Goal: Task Accomplishment & Management: Use online tool/utility

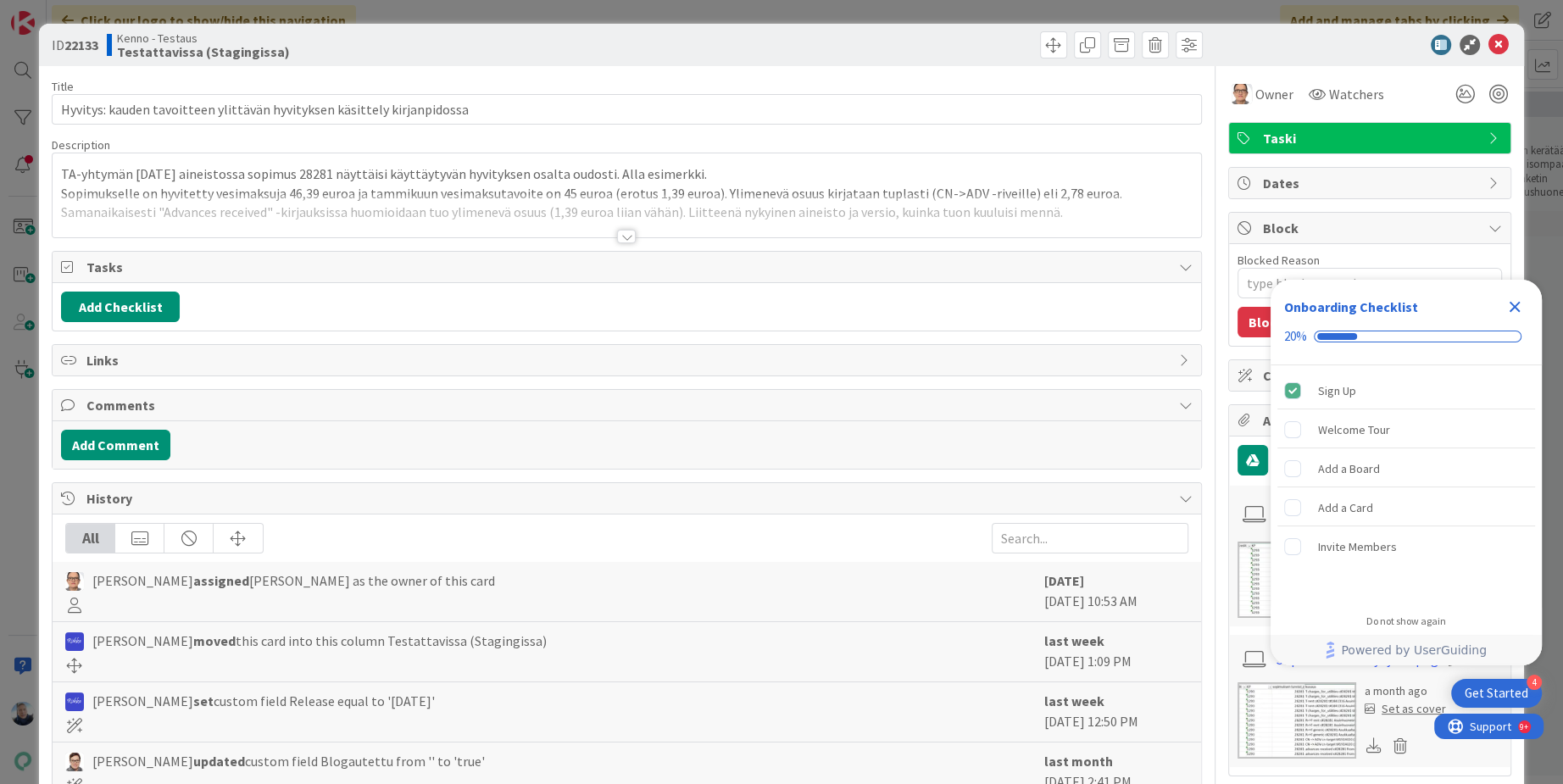
click at [596, 13] on div "ID 22133 Kenno - Testaus Testattavissa (Stagingissa) Title 71 / 128 Hyvitys: ka…" at bounding box center [782, 392] width 1563 height 784
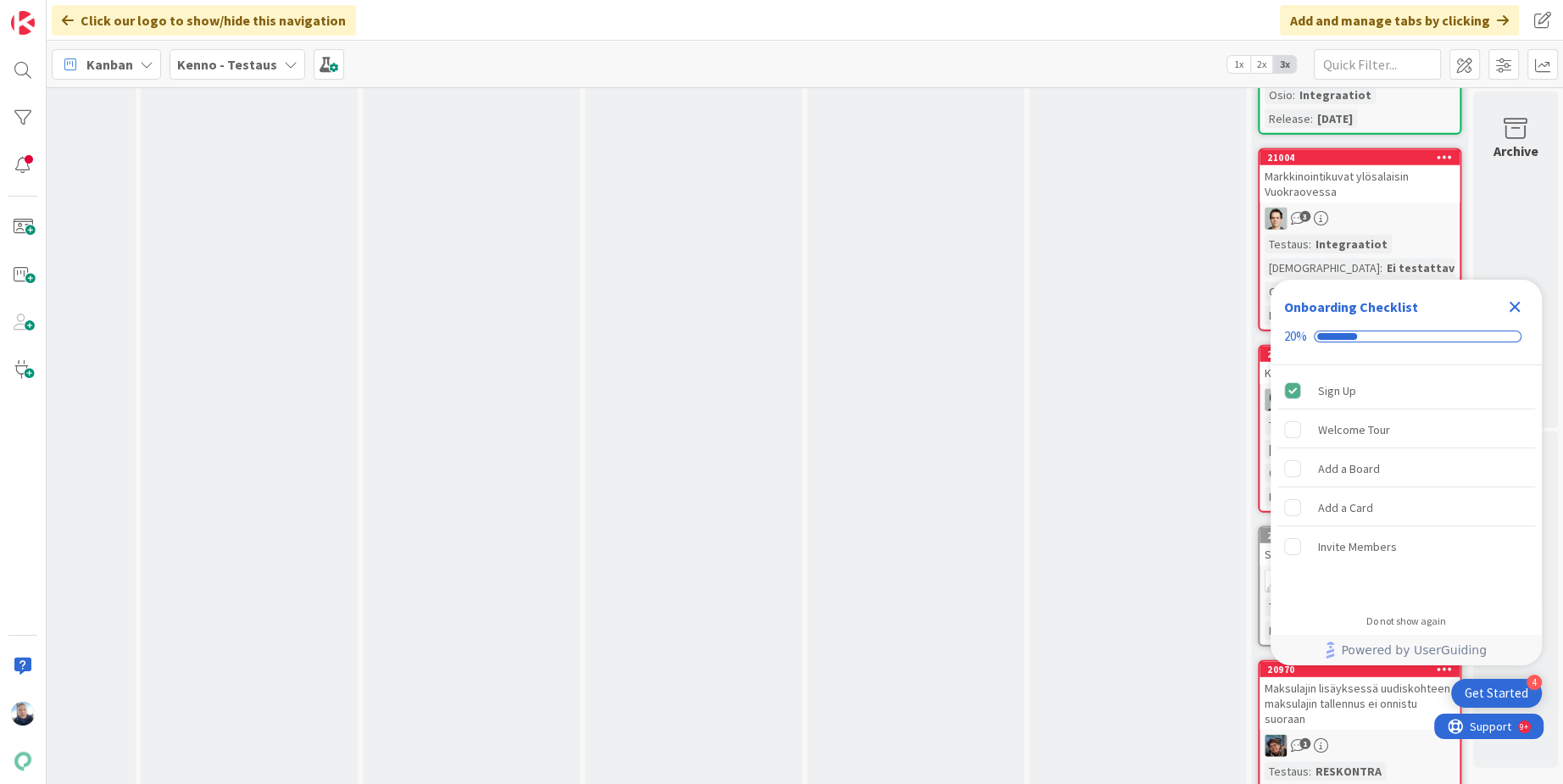
scroll to position [60848, 1022]
click at [1510, 304] on icon "Close Checklist" at bounding box center [1515, 307] width 11 height 11
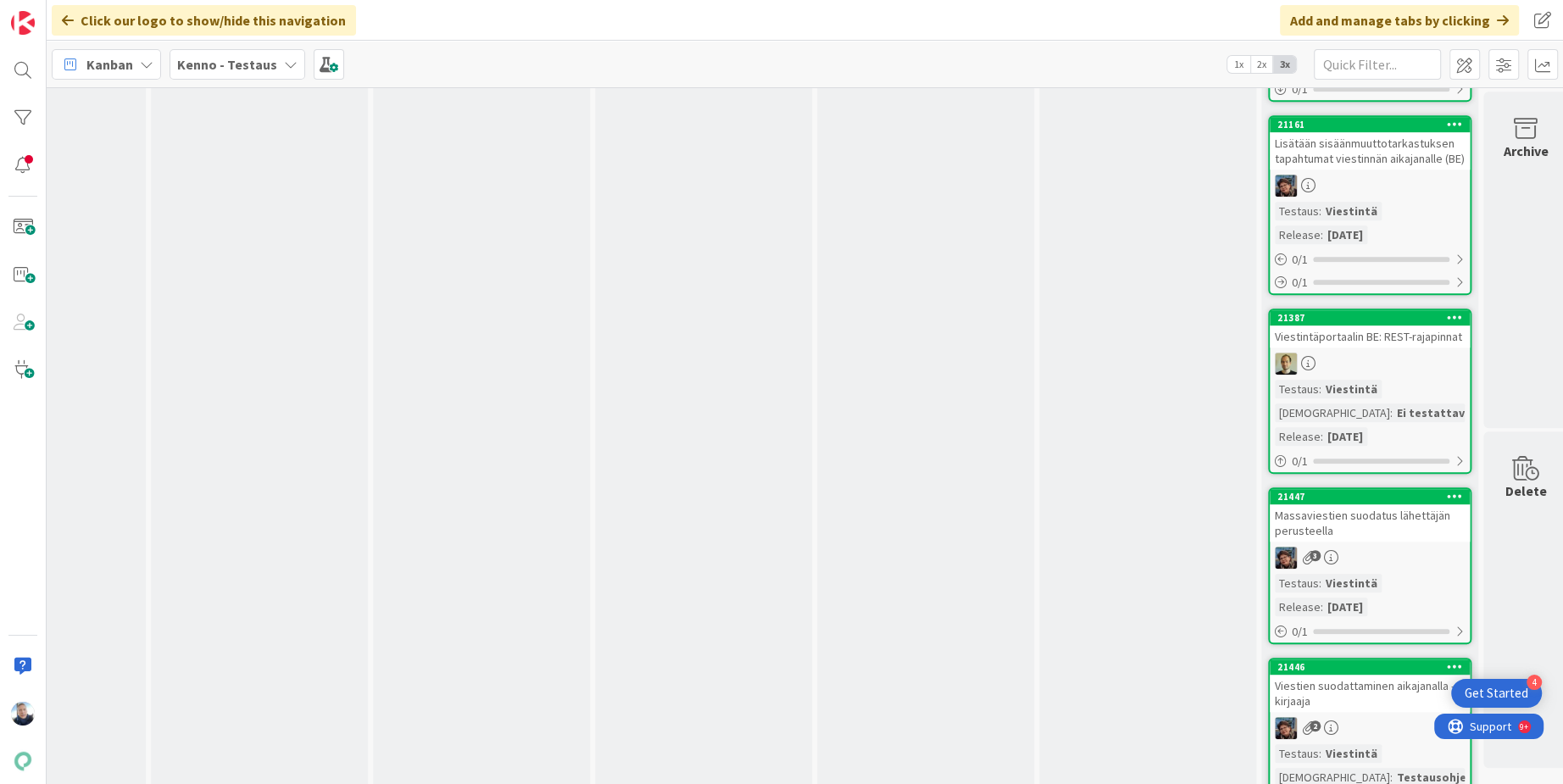
scroll to position [56773, 1012]
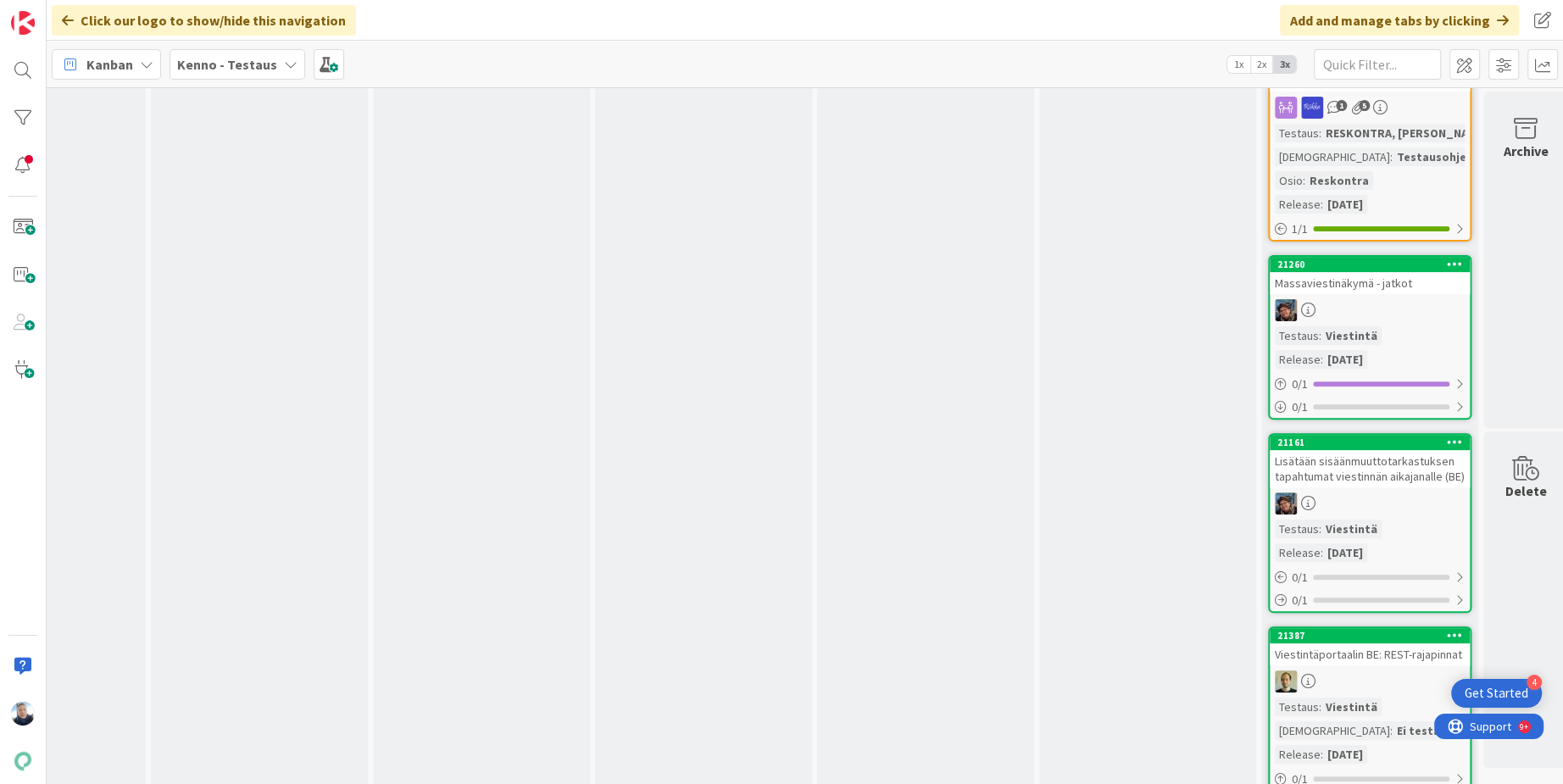
click at [271, 68] on div "Kenno - Testaus" at bounding box center [238, 64] width 136 height 31
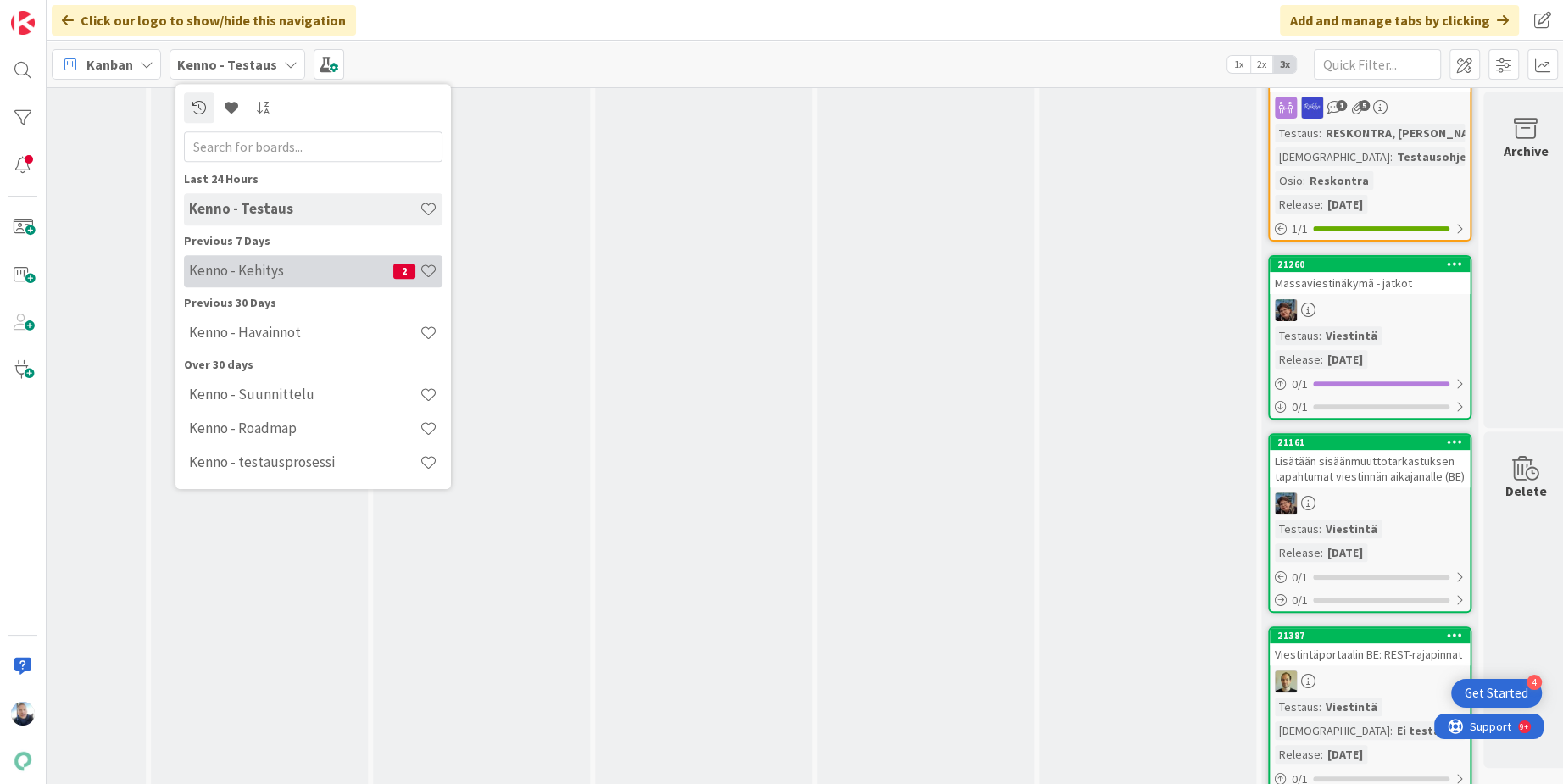
click at [270, 276] on h4 "Kenno - Kehitys" at bounding box center [291, 270] width 204 height 17
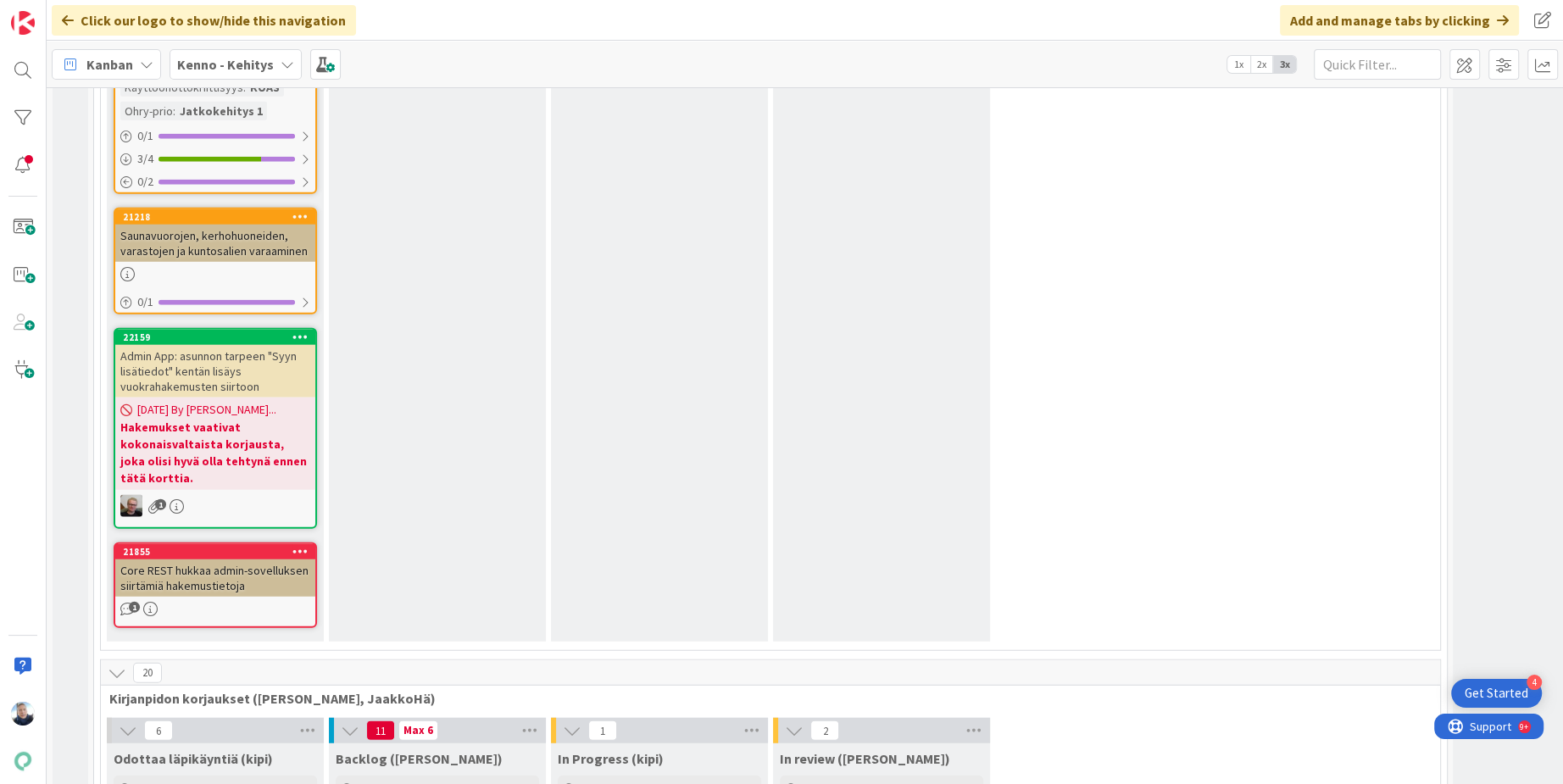
scroll to position [10250, 0]
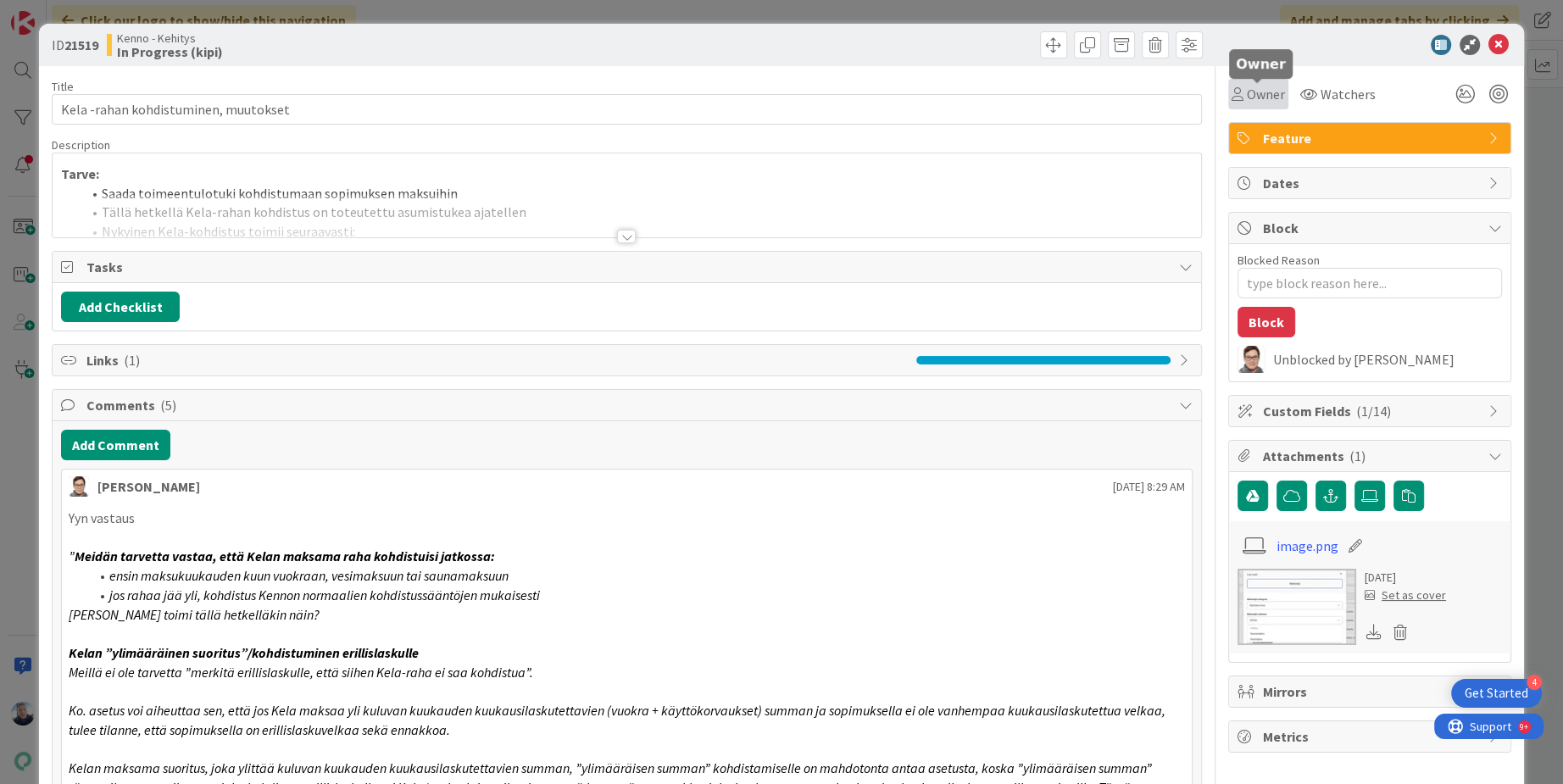
click at [1256, 103] on span "Owner" at bounding box center [1265, 94] width 38 height 20
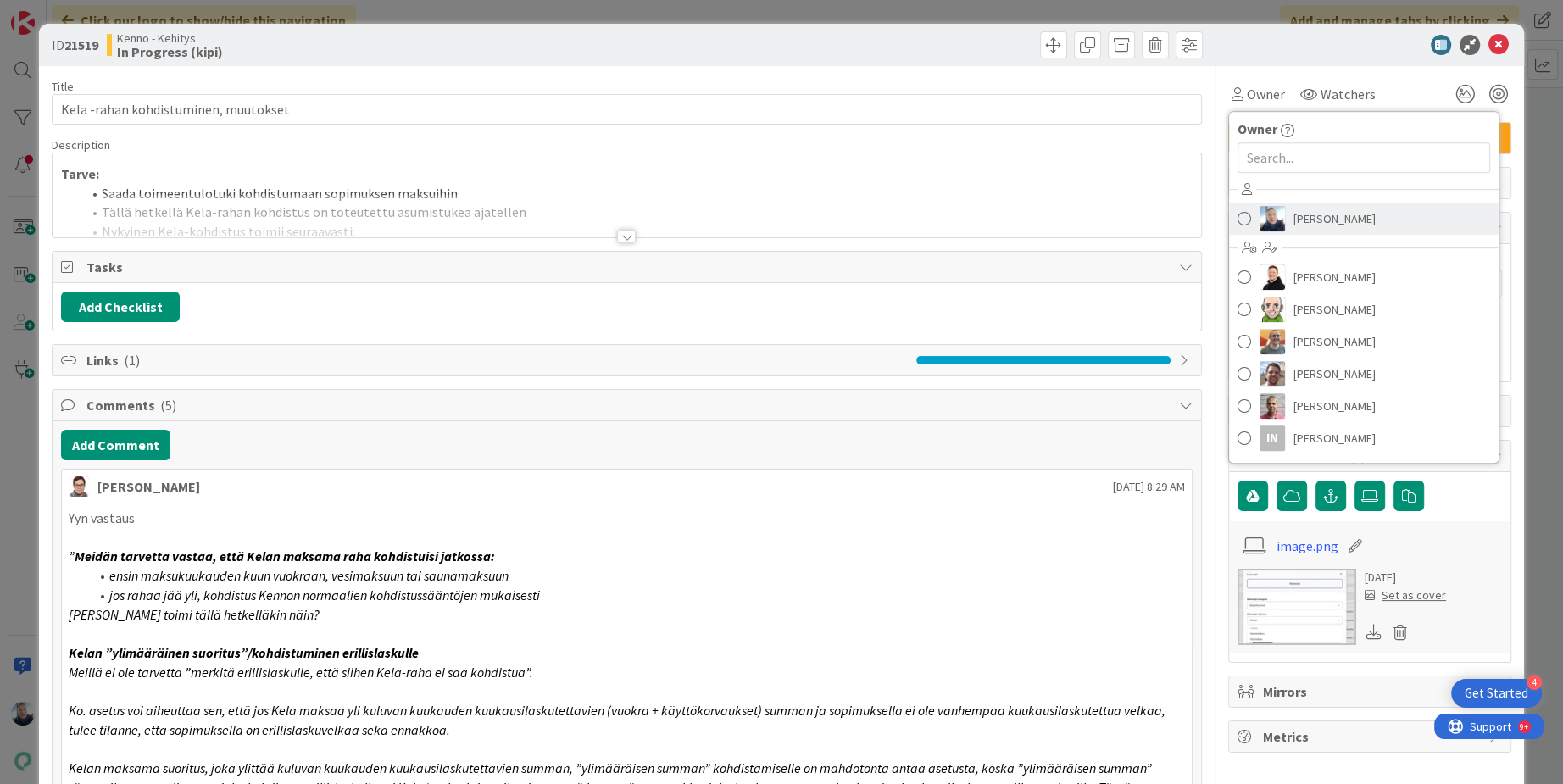
click at [1298, 220] on span "[PERSON_NAME]" at bounding box center [1334, 218] width 83 height 25
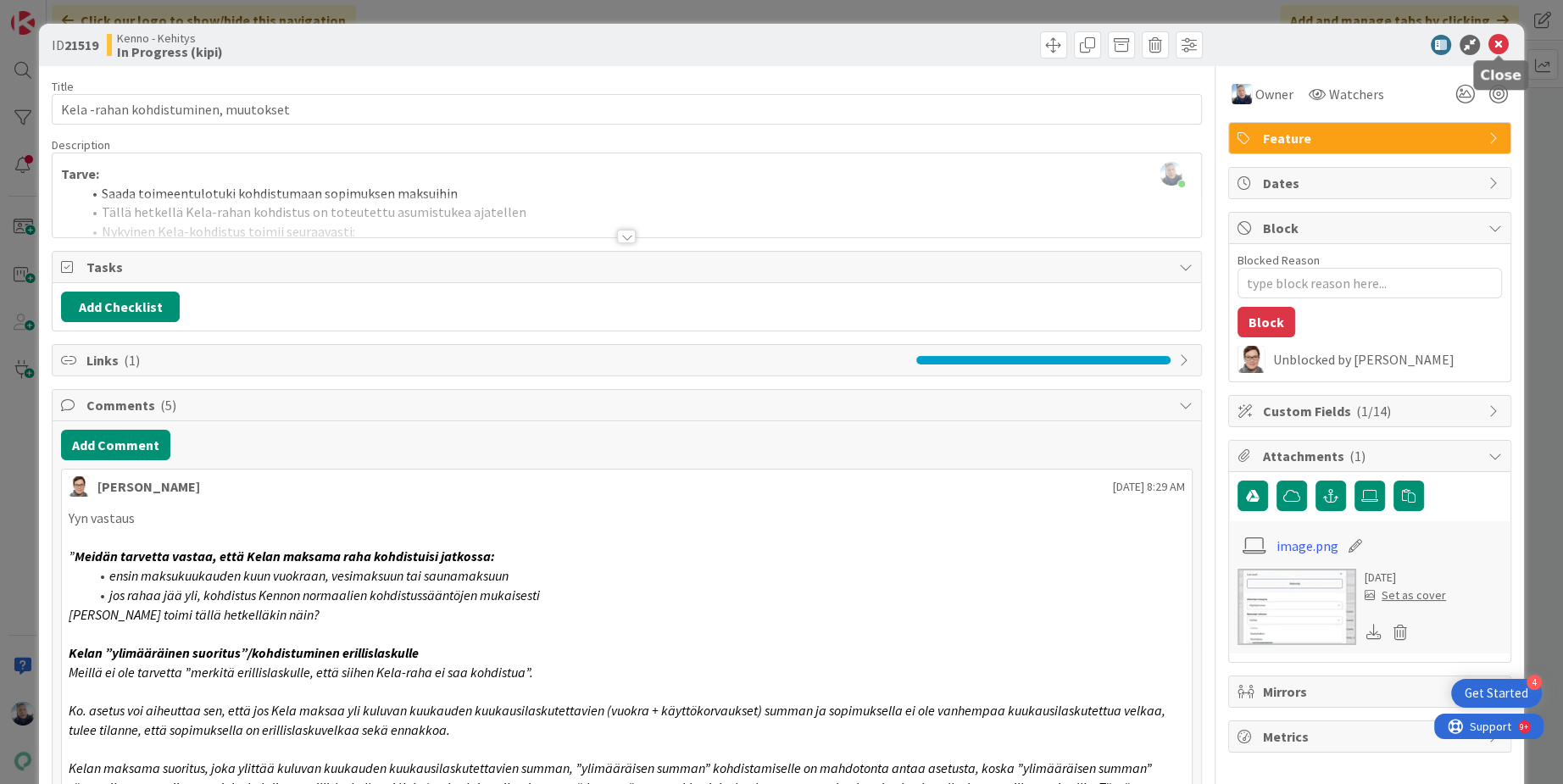
click at [1500, 43] on icon at bounding box center [1498, 45] width 20 height 20
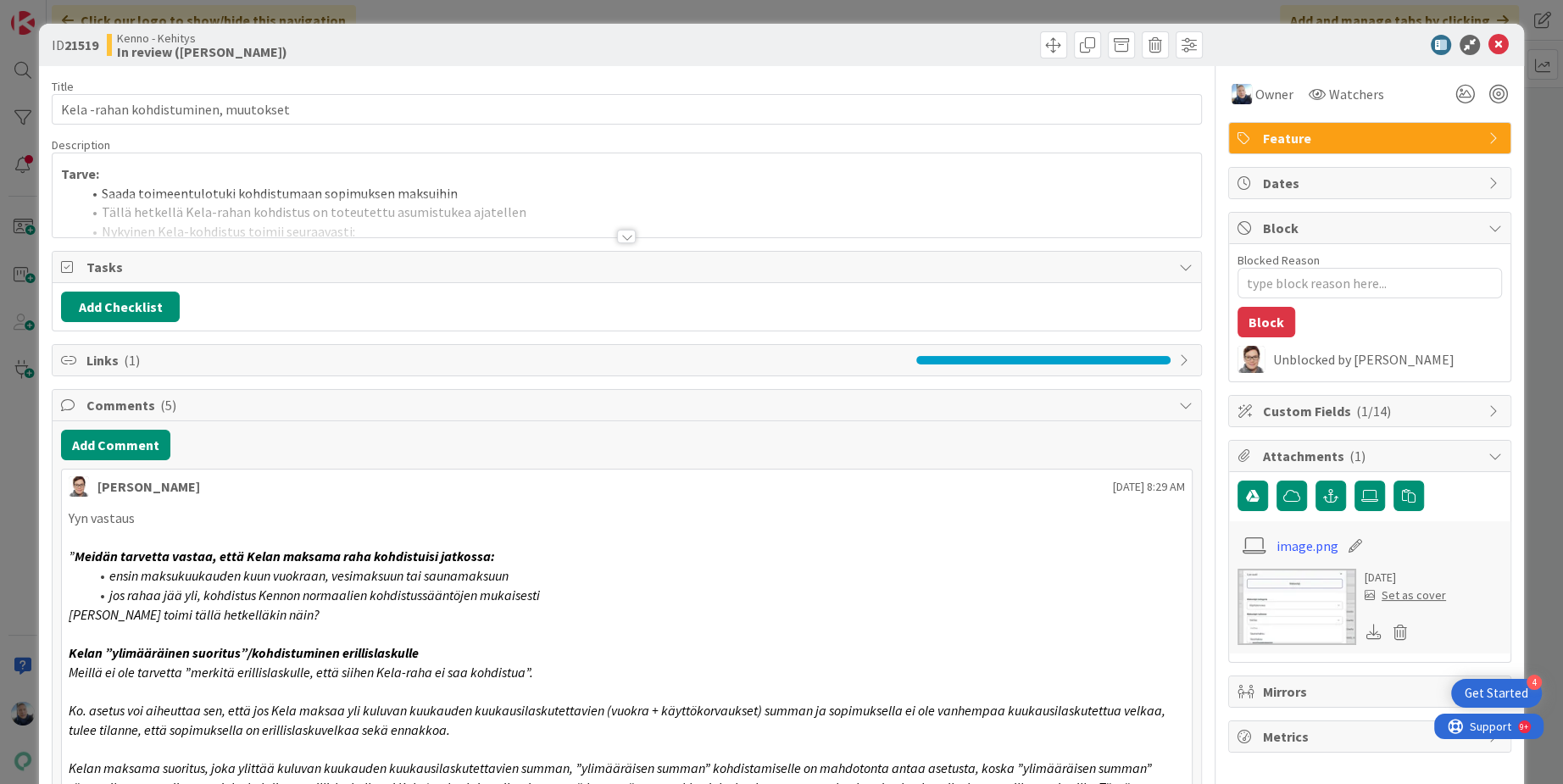
click at [628, 233] on div at bounding box center [626, 236] width 19 height 14
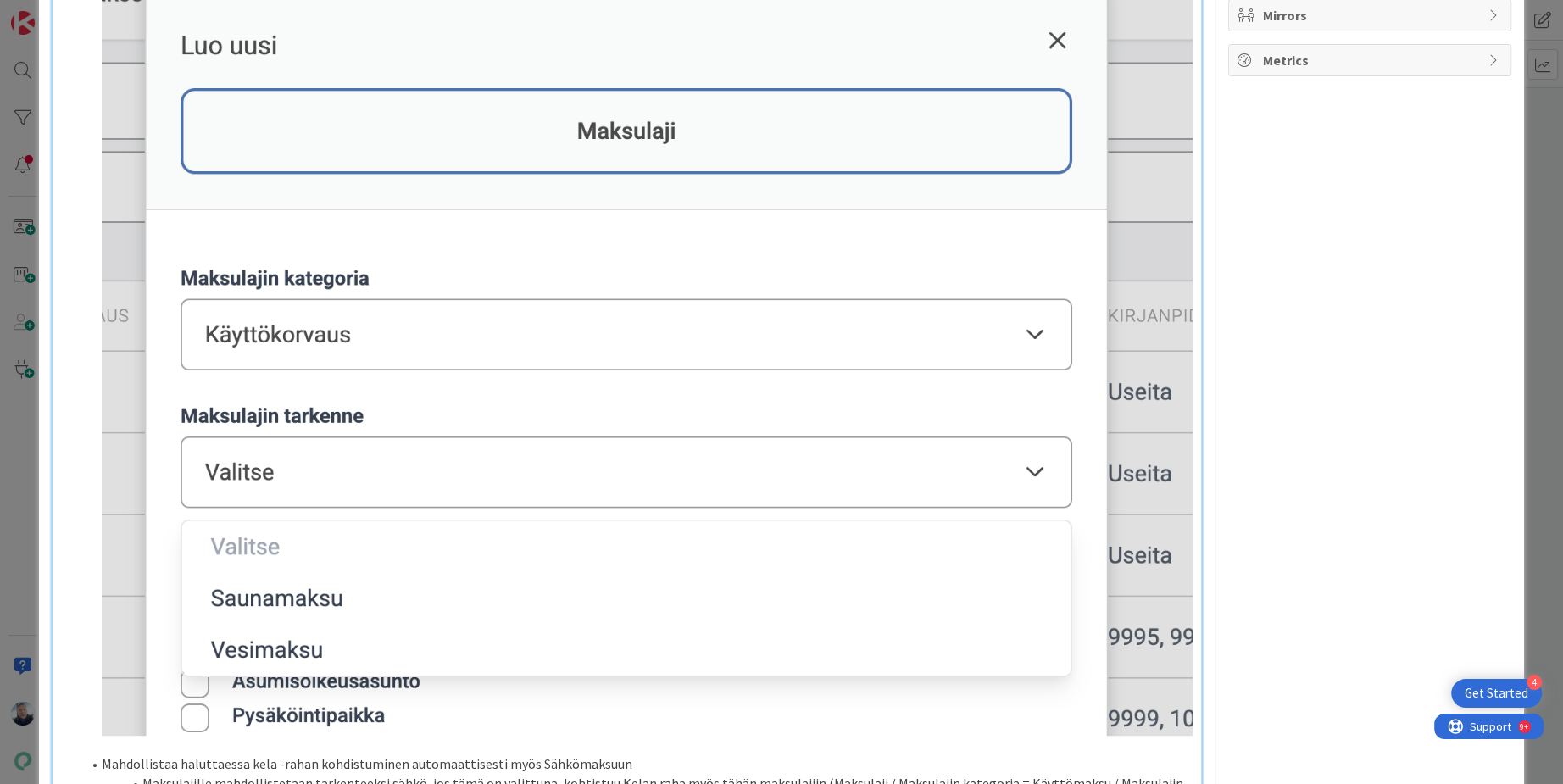
scroll to position [641, 0]
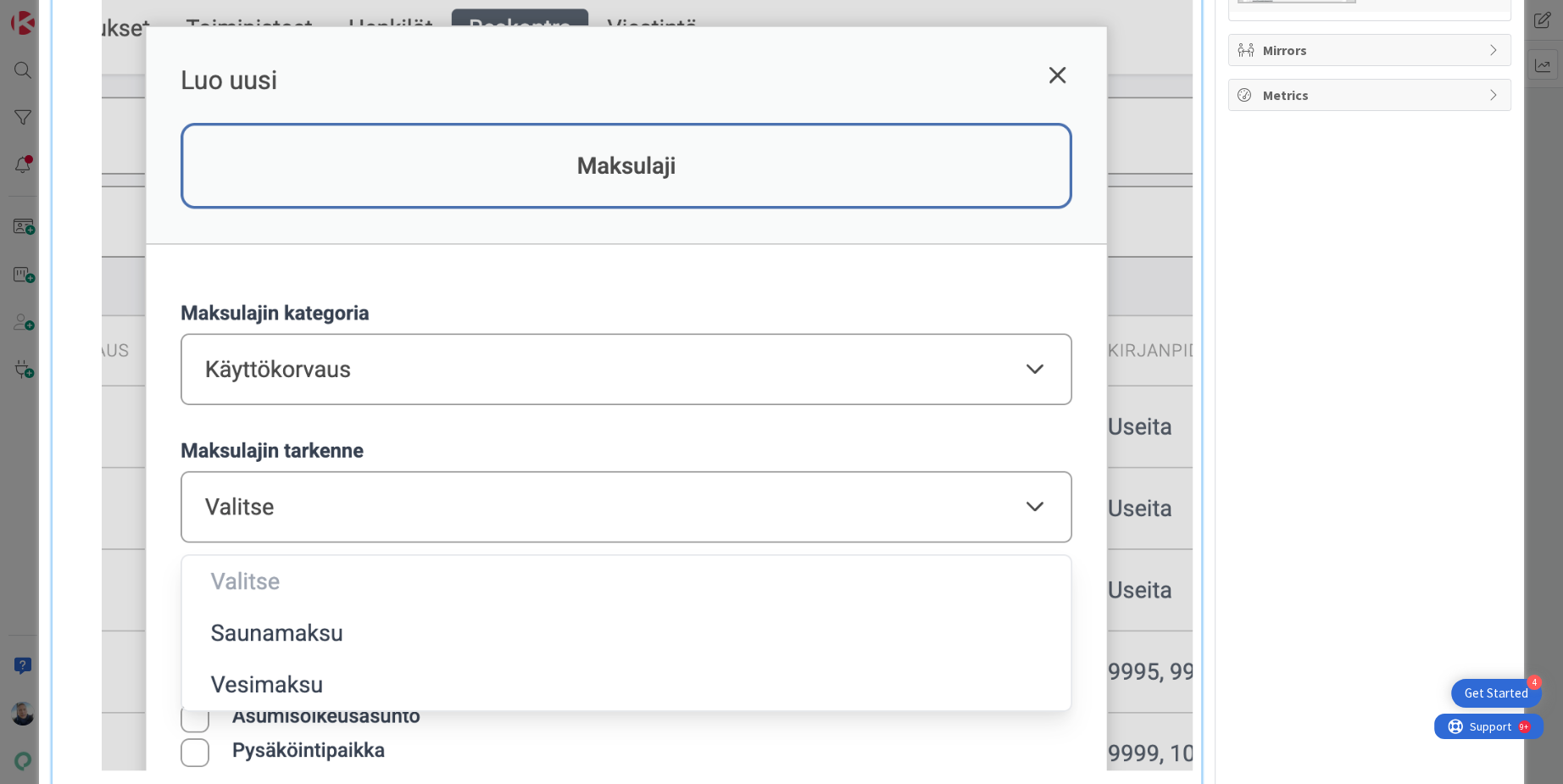
type textarea "x"
